Goal: Information Seeking & Learning: Stay updated

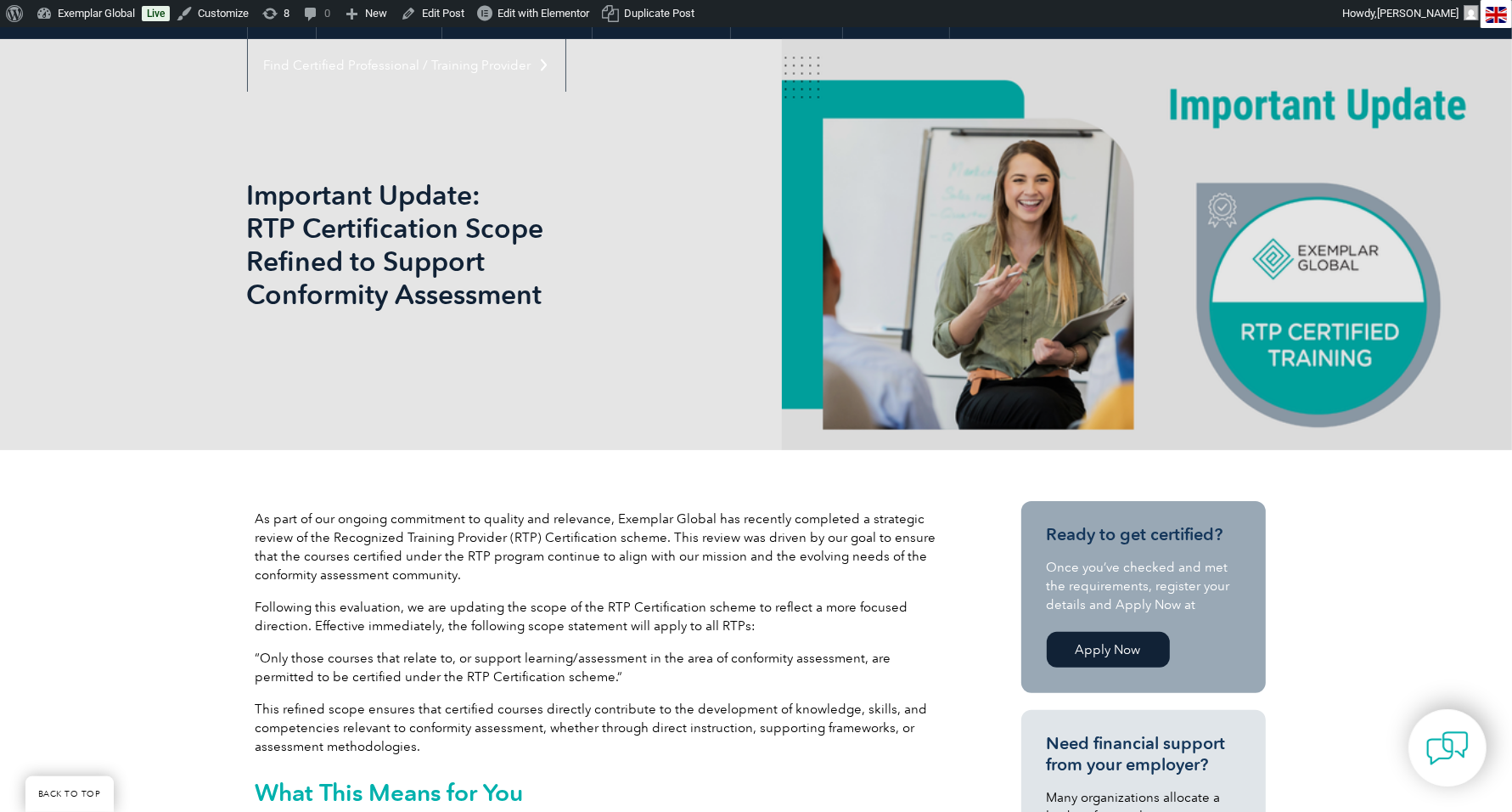
scroll to position [168, 0]
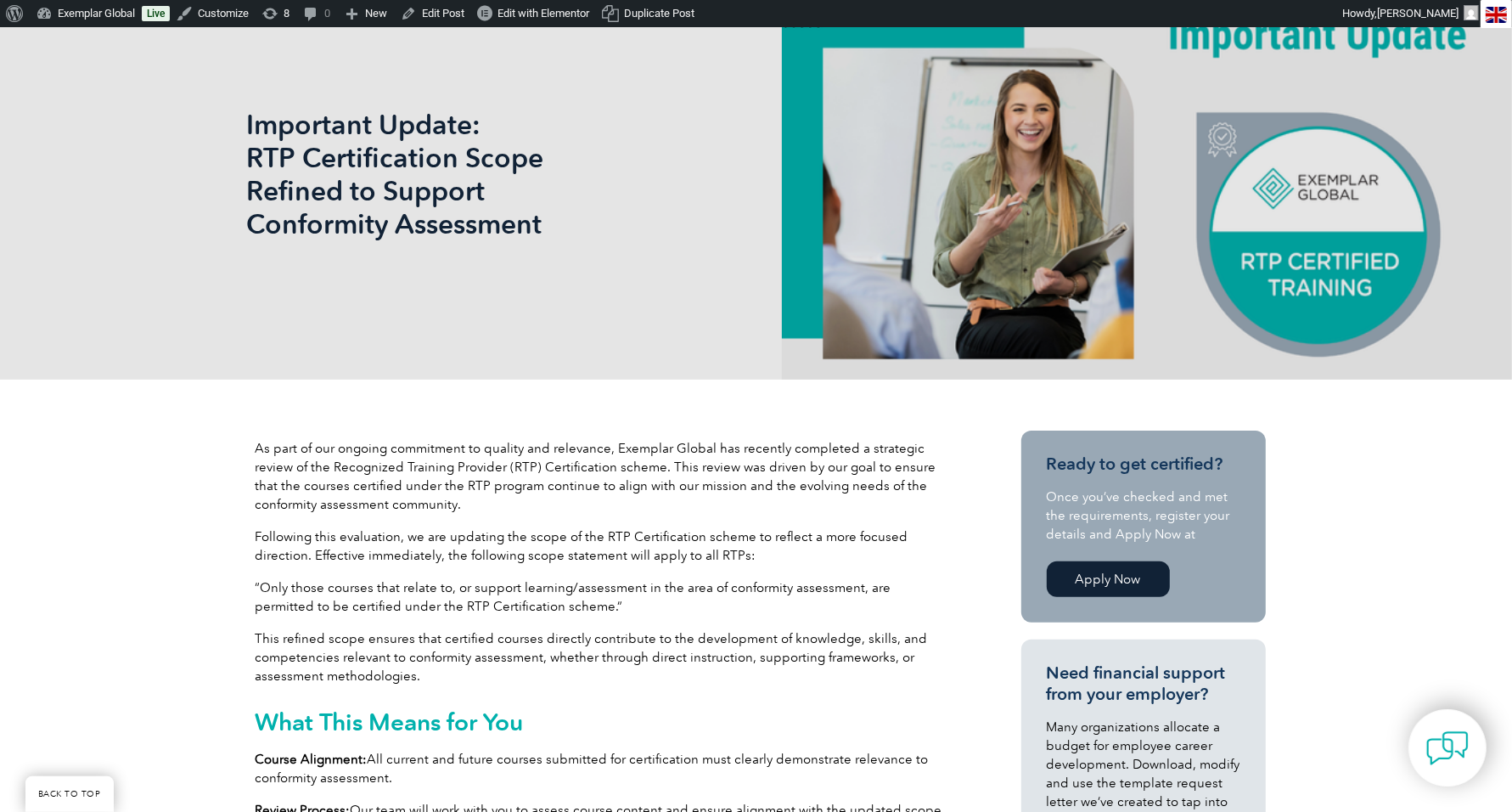
scroll to position [156, 0]
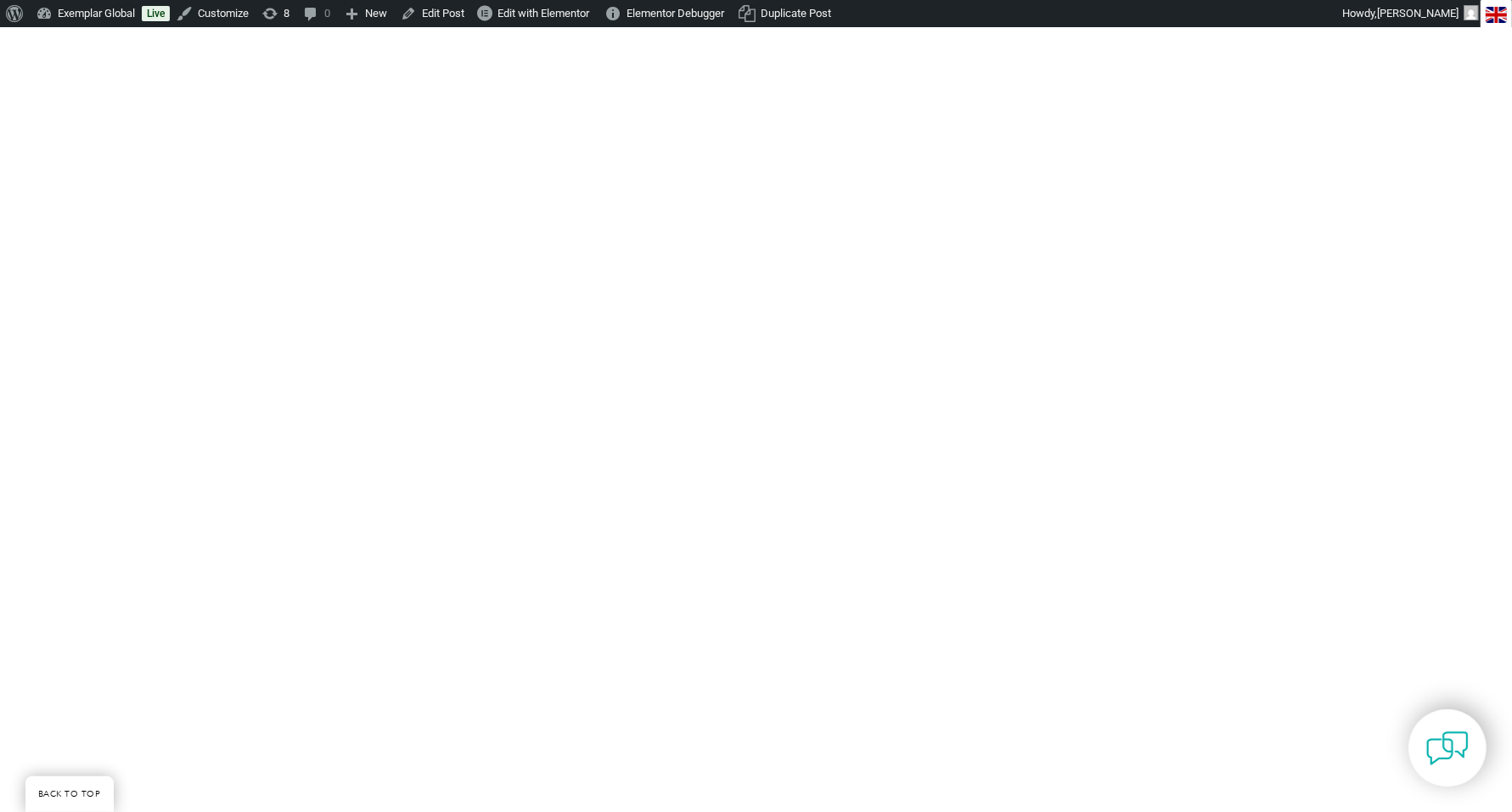
scroll to position [724, 0]
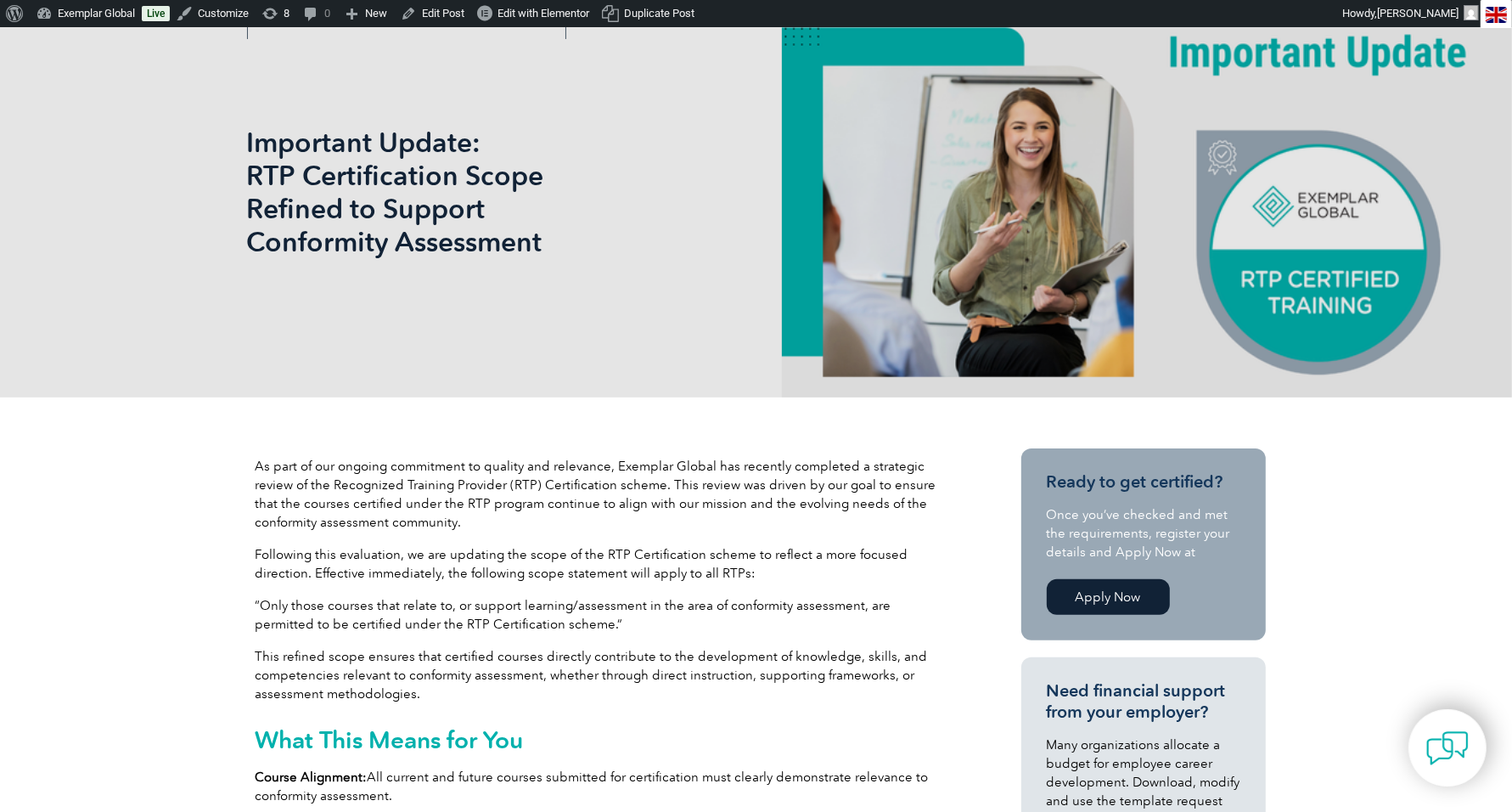
scroll to position [105, 0]
